Goal: Contribute content: Contribute content

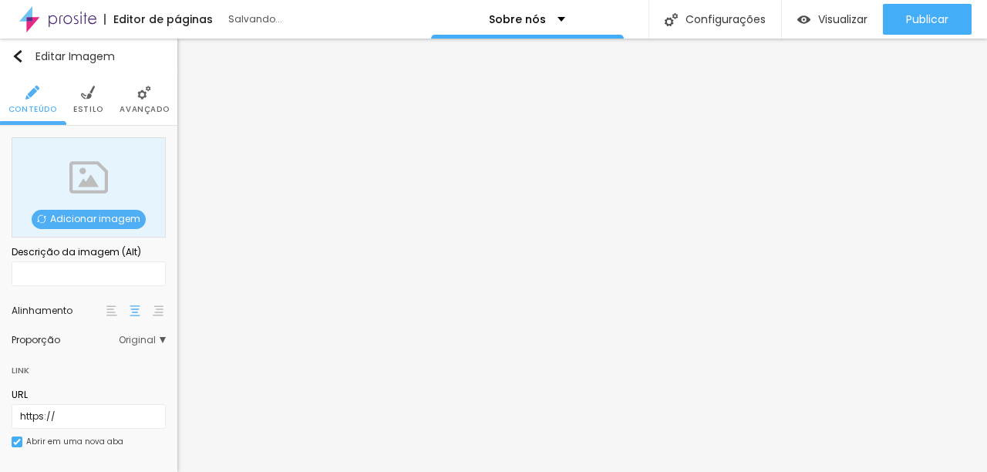
click at [92, 212] on span "Adicionar imagem" at bounding box center [89, 219] width 114 height 19
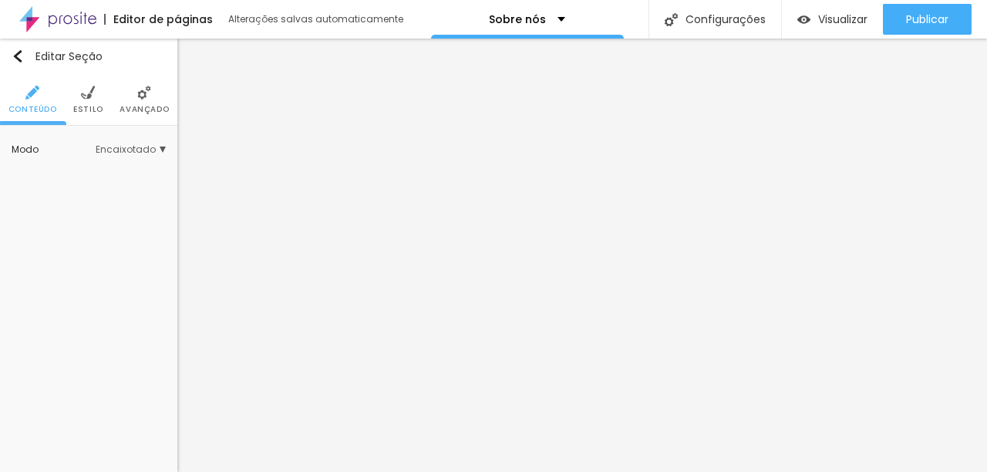
click at [99, 101] on li "Estilo" at bounding box center [88, 99] width 30 height 51
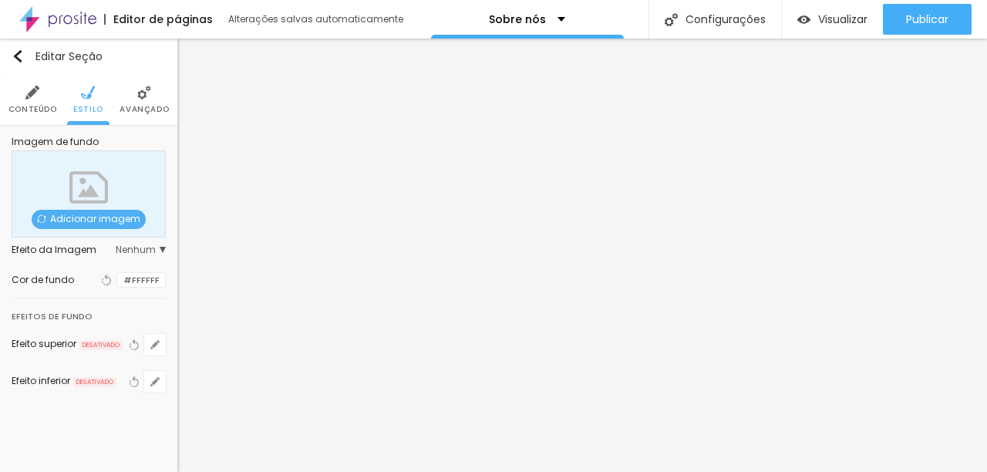
click at [117, 277] on div at bounding box center [117, 280] width 0 height 15
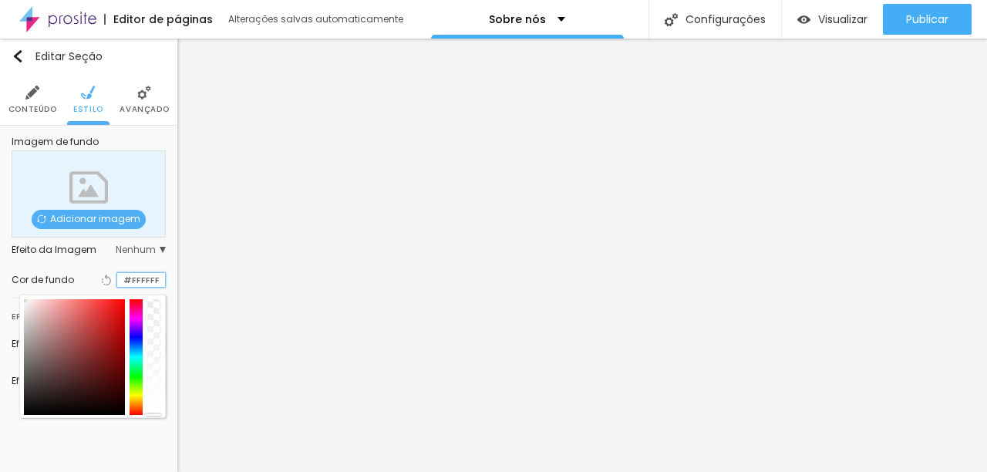
drag, startPoint x: 133, startPoint y: 280, endPoint x: 161, endPoint y: 280, distance: 28.5
click at [161, 280] on input "#FFFFFF" at bounding box center [141, 280] width 48 height 15
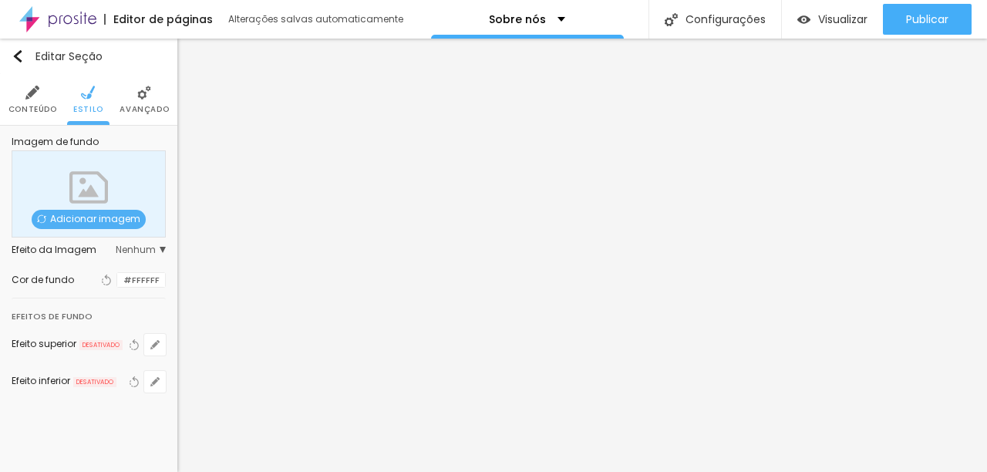
click at [88, 217] on span "Adicionar imagem" at bounding box center [89, 219] width 114 height 19
click at [117, 283] on div at bounding box center [117, 280] width 0 height 15
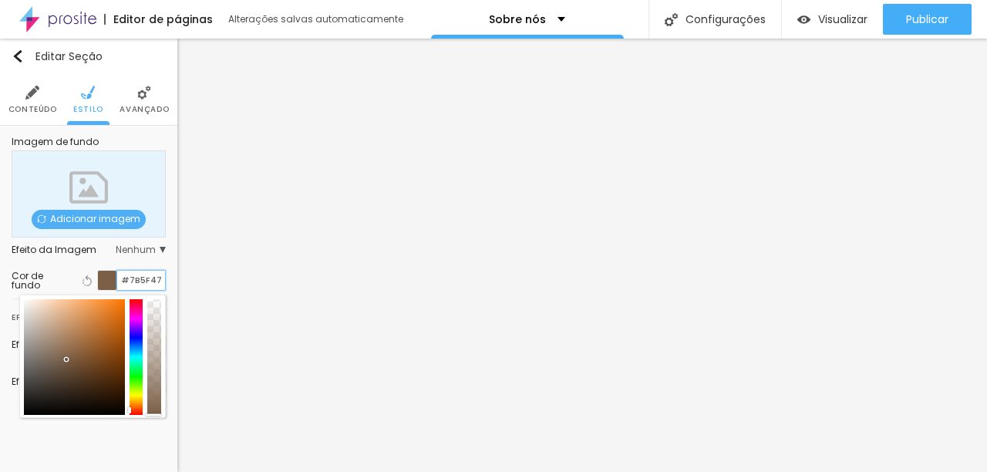
type input "#7B5F47"
